Goal: Find contact information: Find contact information

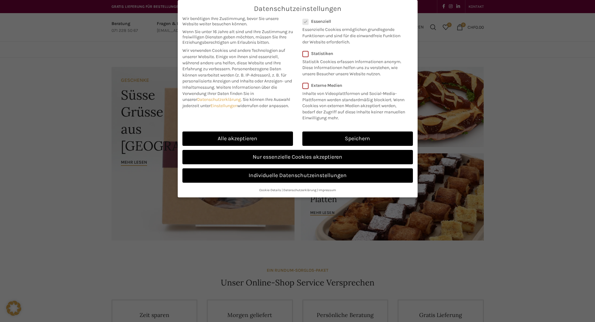
click at [250, 158] on link "Nur essenzielle Cookies akzeptieren" at bounding box center [298, 157] width 231 height 14
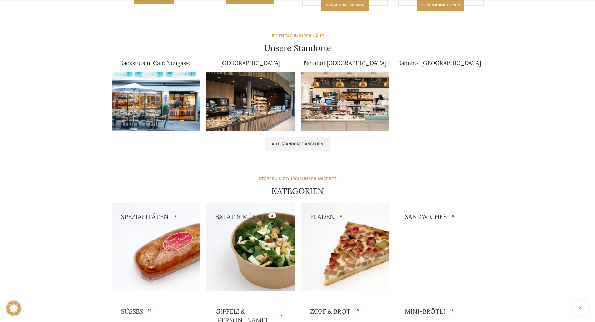
scroll to position [595, 0]
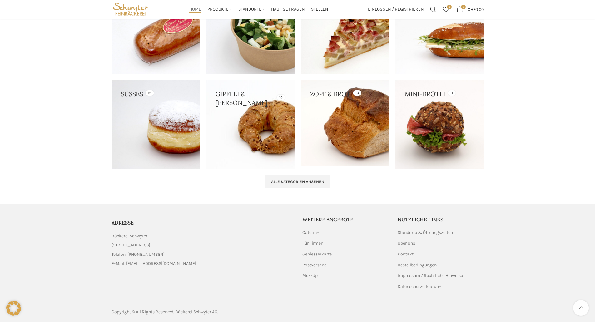
drag, startPoint x: 193, startPoint y: 265, endPoint x: 126, endPoint y: 264, distance: 66.9
click at [126, 264] on li "E-Mail: [EMAIL_ADDRESS][DOMAIN_NAME]" at bounding box center [203, 263] width 182 height 7
click at [311, 243] on link "Für Firmen" at bounding box center [314, 243] width 22 height 6
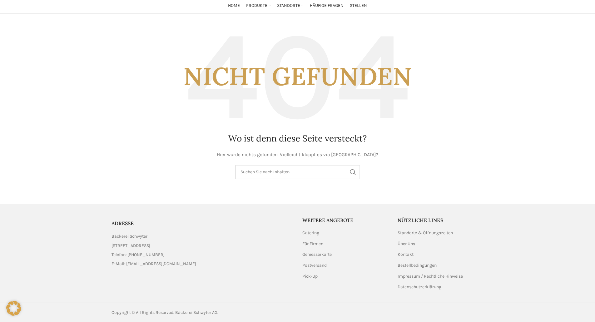
scroll to position [45, 0]
drag, startPoint x: 201, startPoint y: 263, endPoint x: 127, endPoint y: 267, distance: 74.8
click at [127, 267] on li "E-Mail: [EMAIL_ADDRESS][DOMAIN_NAME]" at bounding box center [203, 263] width 182 height 7
copy span "[EMAIL_ADDRESS][DOMAIN_NAME]"
